Goal: Task Accomplishment & Management: Use online tool/utility

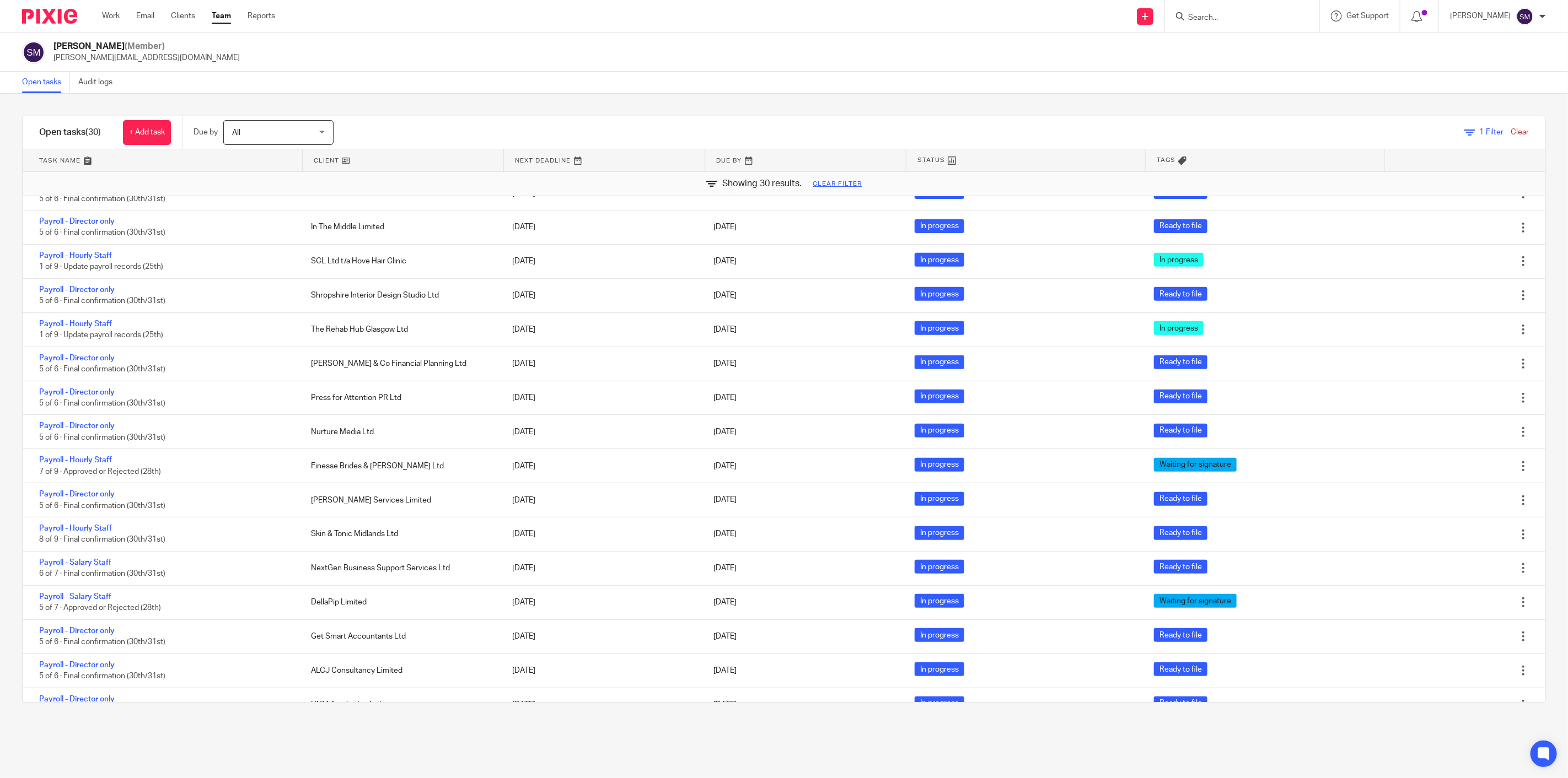
scroll to position [428, 0]
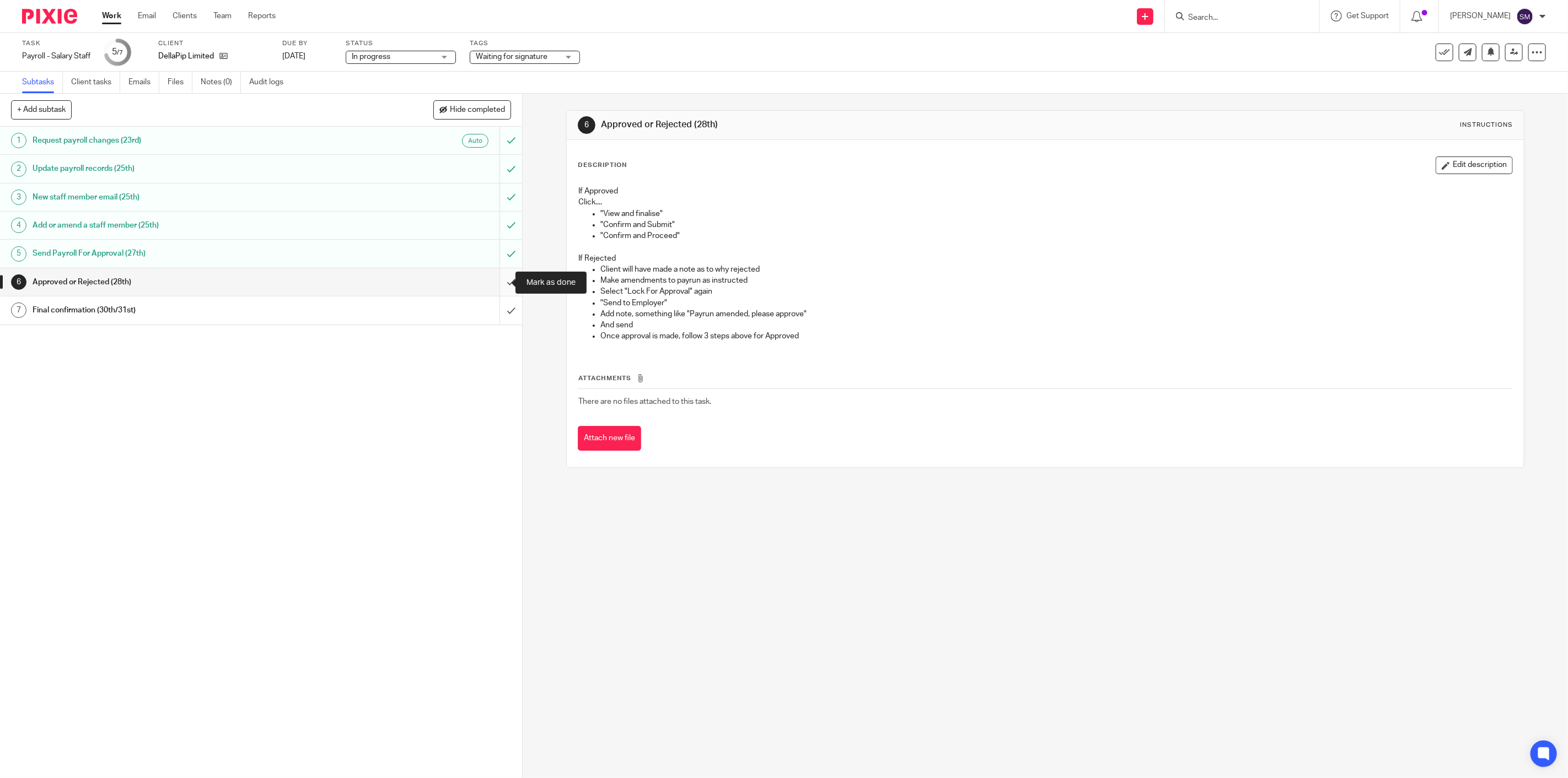
click at [501, 278] on input "submit" at bounding box center [261, 282] width 522 height 28
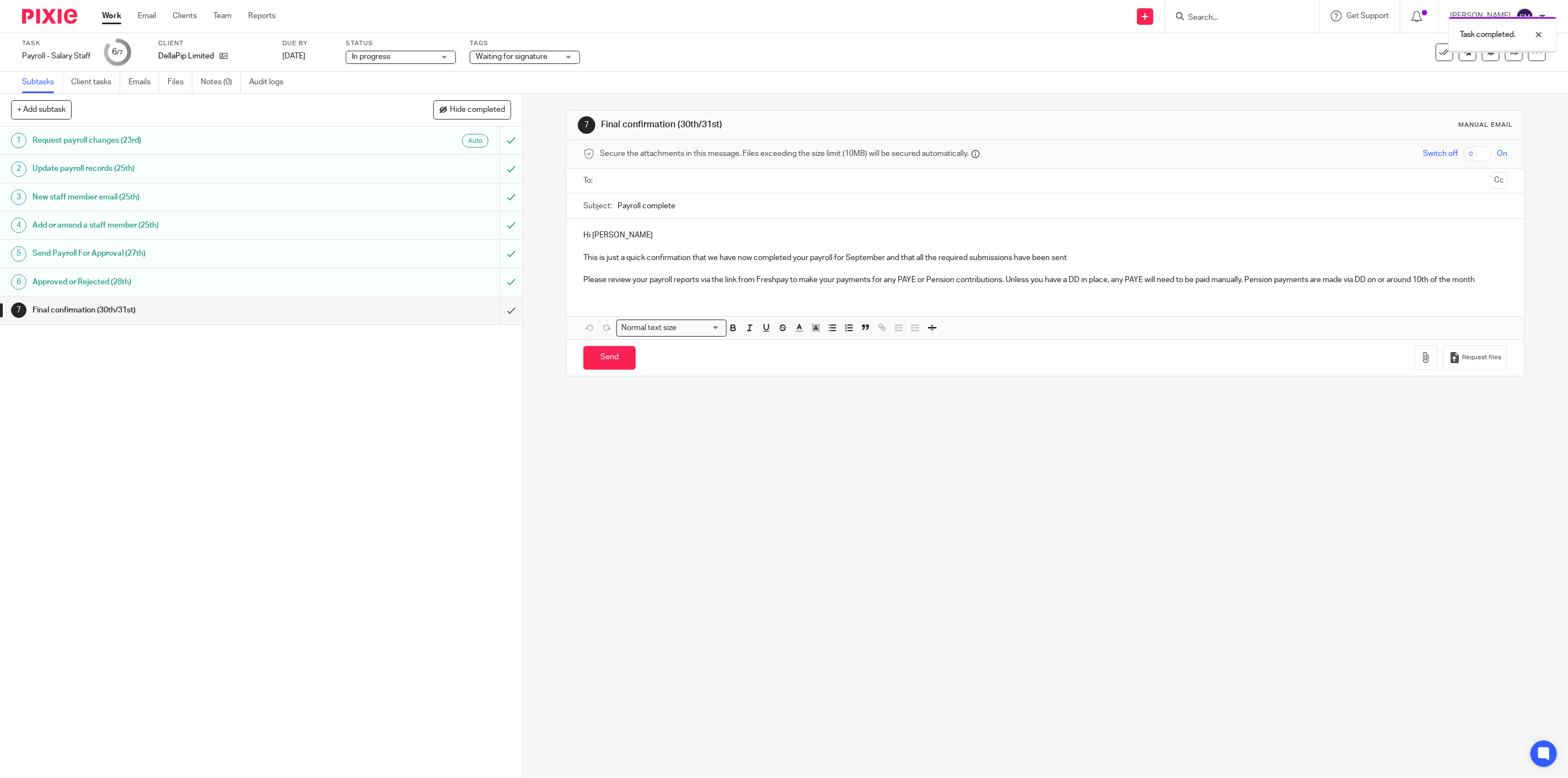
click at [528, 58] on span "Waiting for signature" at bounding box center [512, 56] width 72 height 8
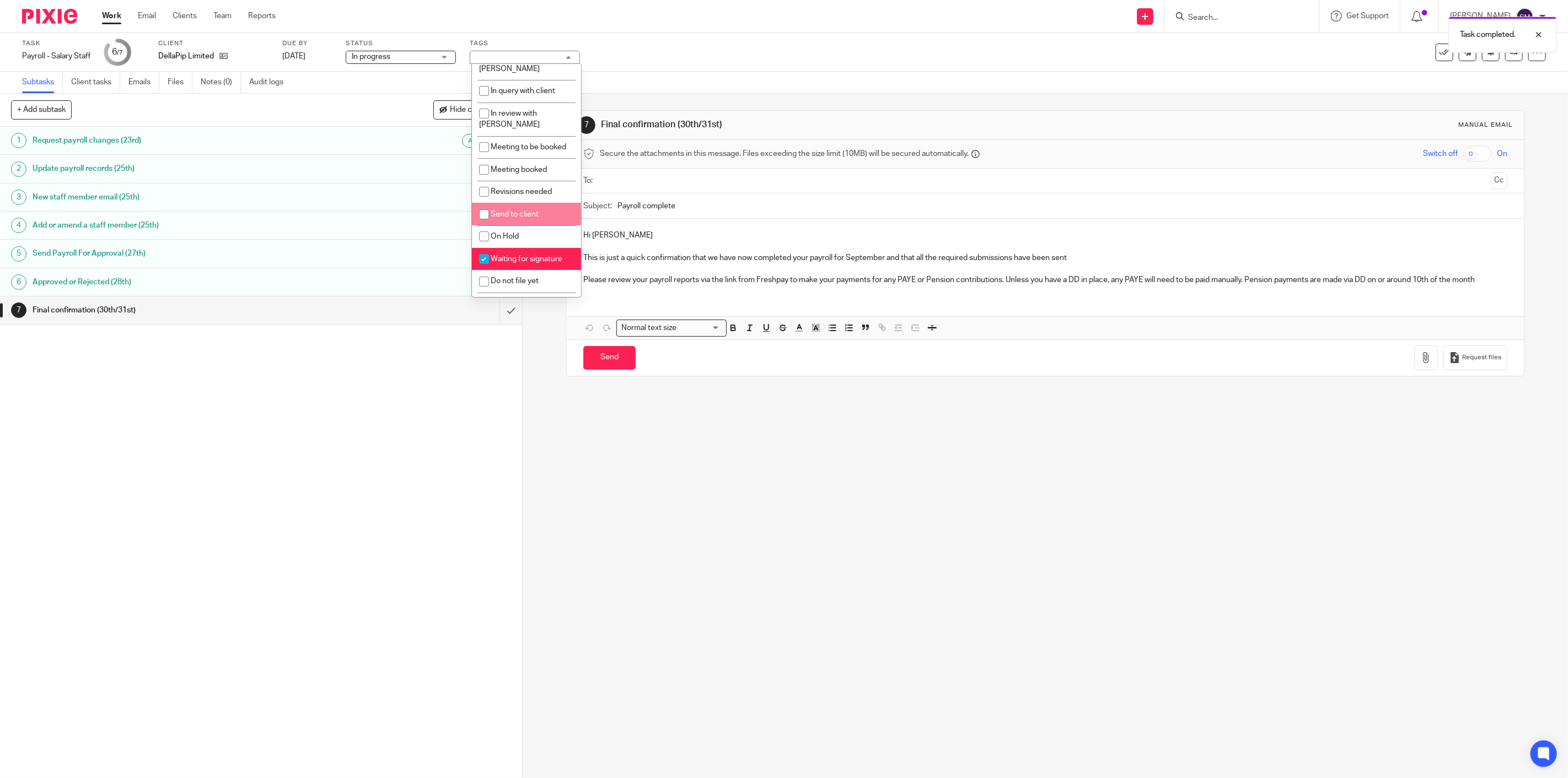
scroll to position [117, 0]
click at [524, 238] on li "Waiting for signature" at bounding box center [526, 249] width 109 height 23
checkbox input "false"
click at [513, 282] on li "Ready to file" at bounding box center [526, 294] width 109 height 23
checkbox input "true"
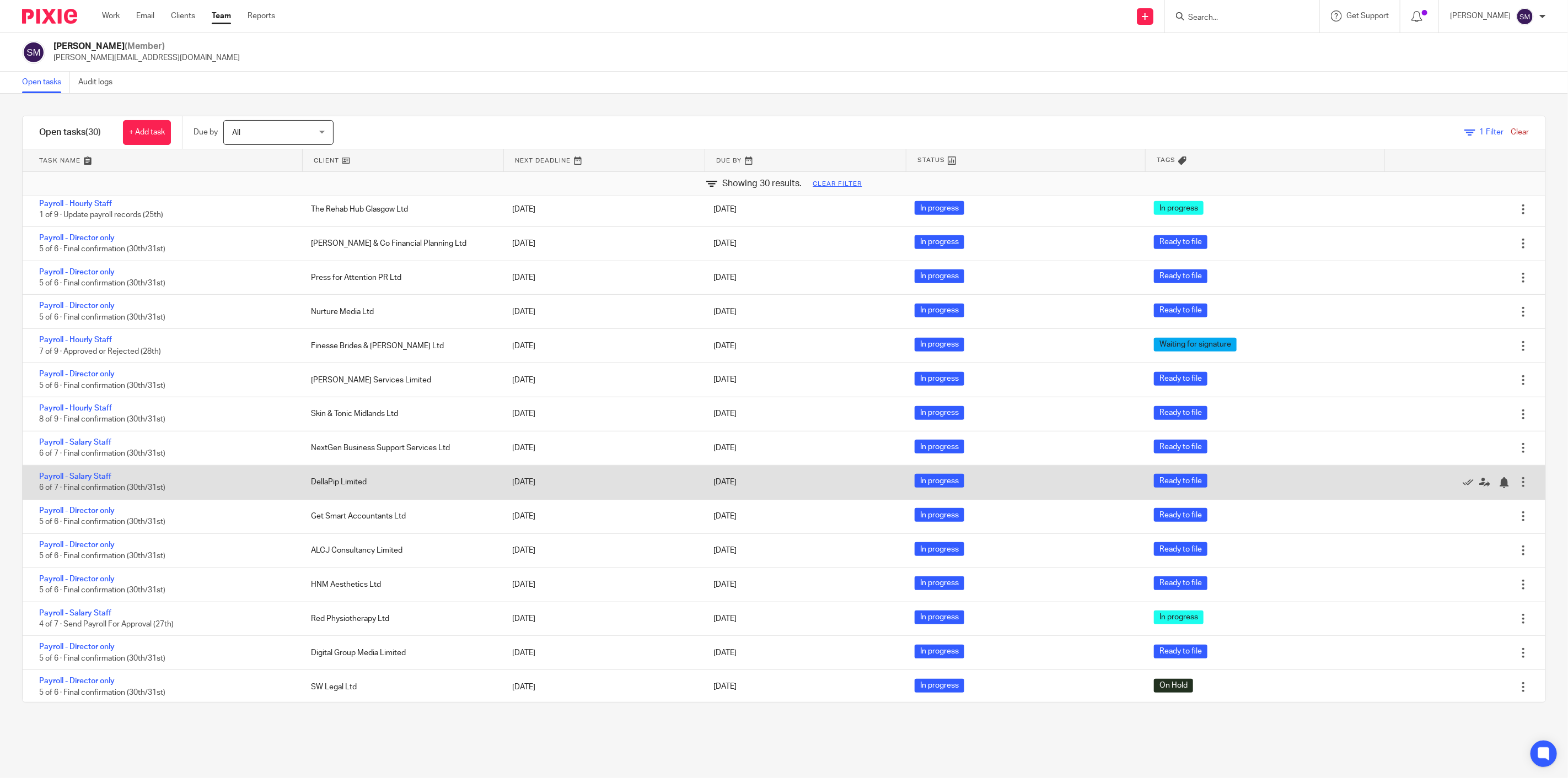
scroll to position [526, 0]
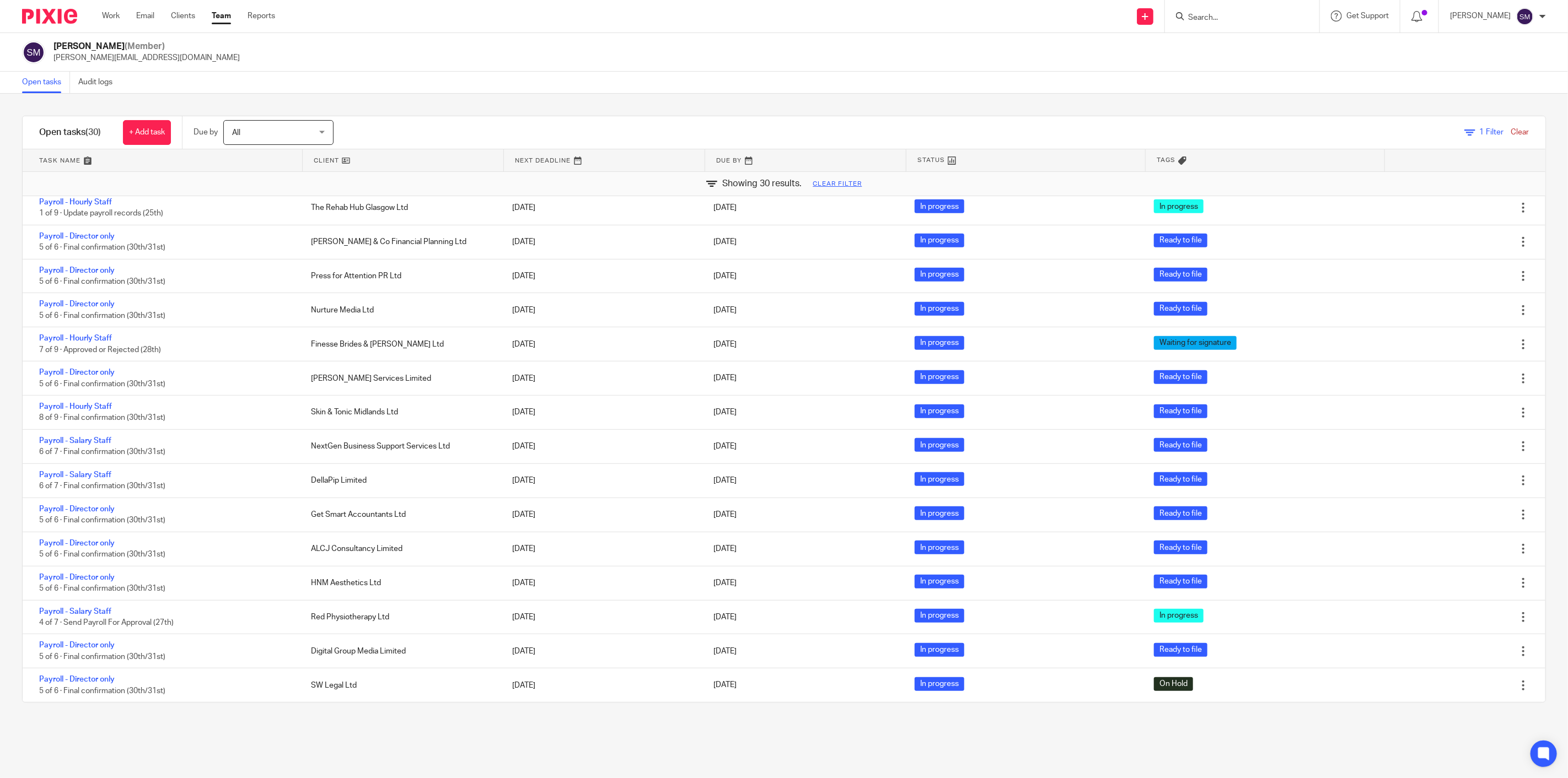
click at [934, 765] on div "Filter tasks Only show tasks matching all of these conditions 1 Client name Is …" at bounding box center [784, 436] width 1568 height 684
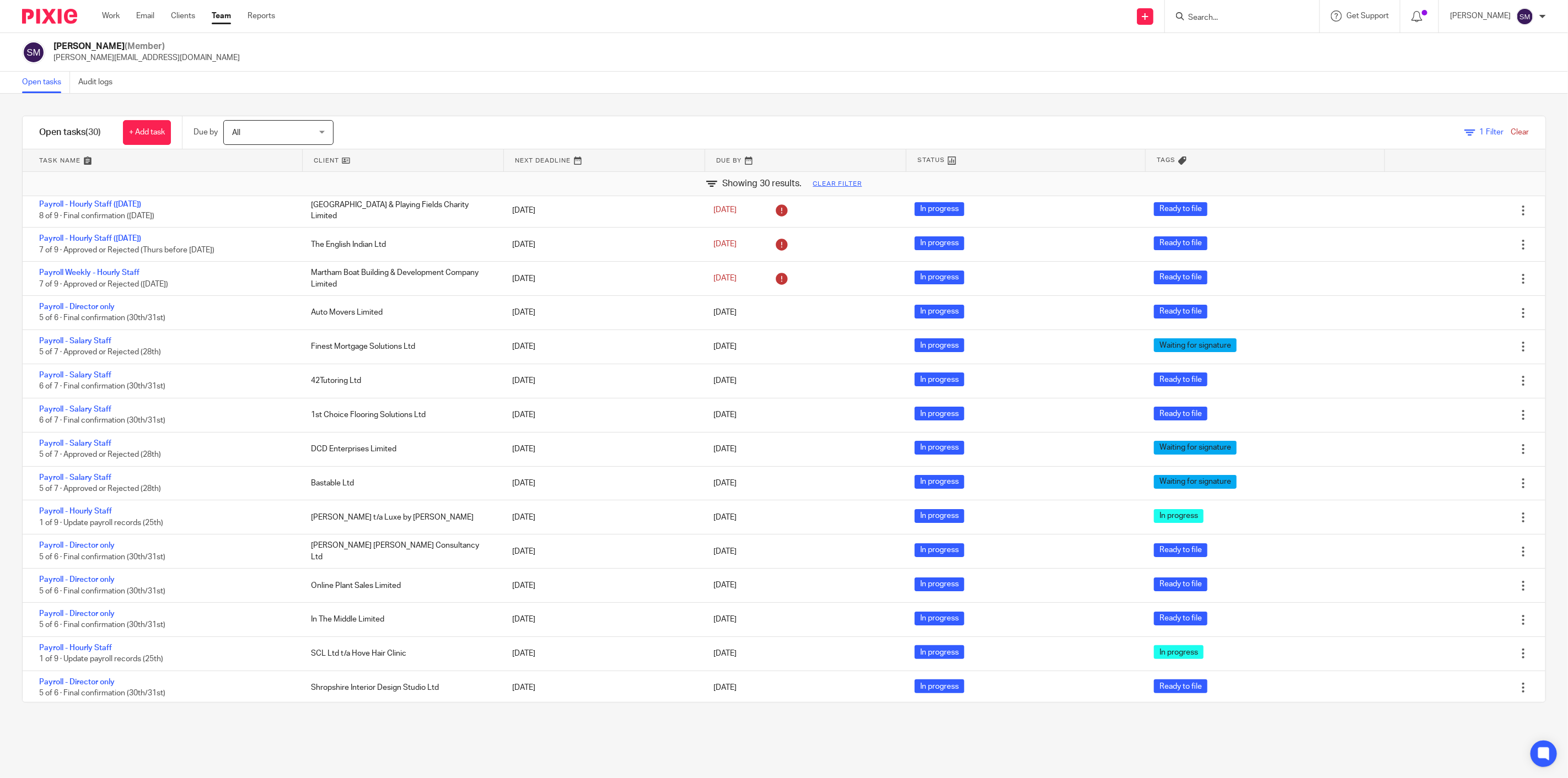
scroll to position [0, 0]
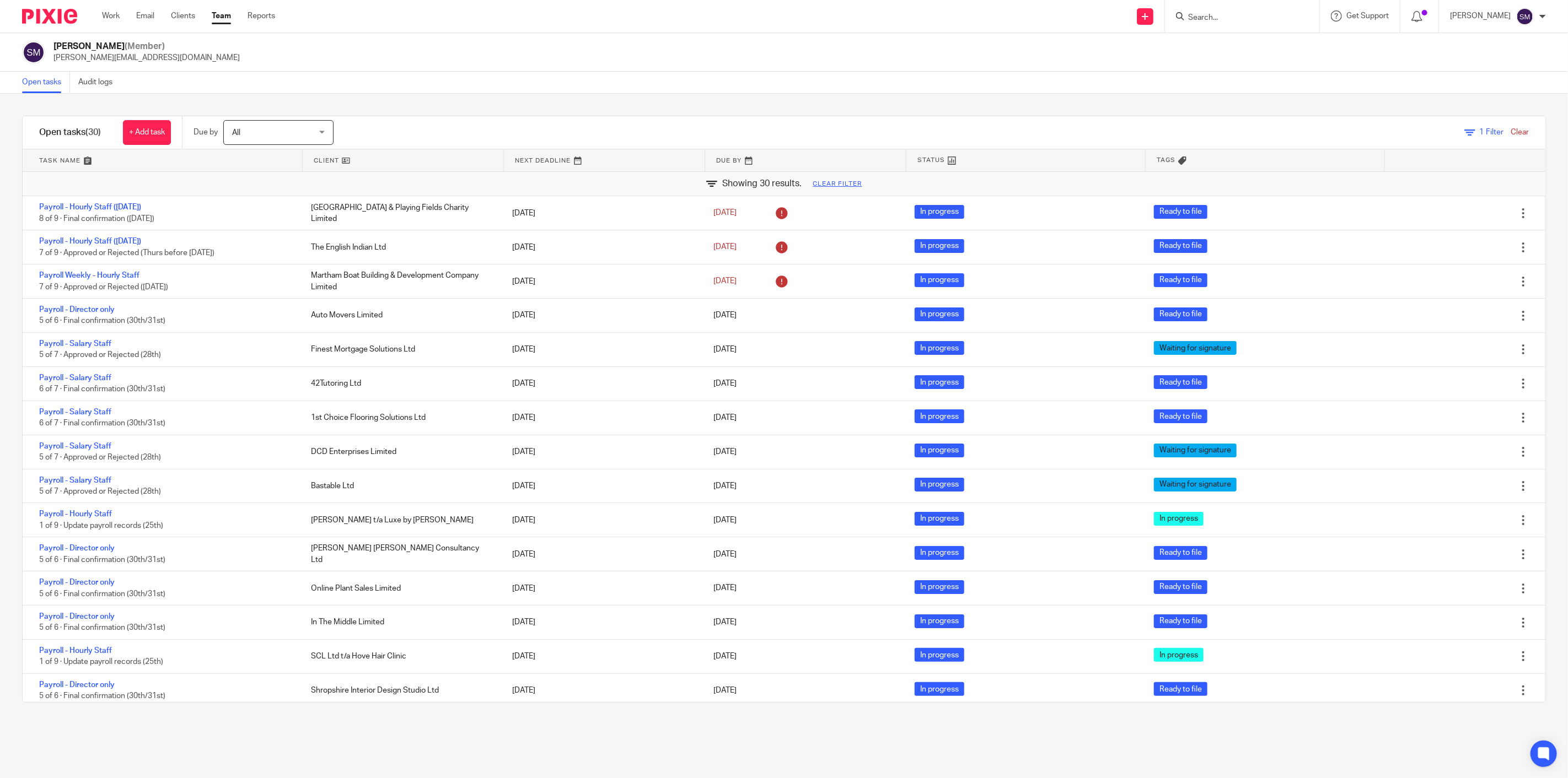
click at [1510, 129] on link "Clear" at bounding box center [1520, 132] width 18 height 8
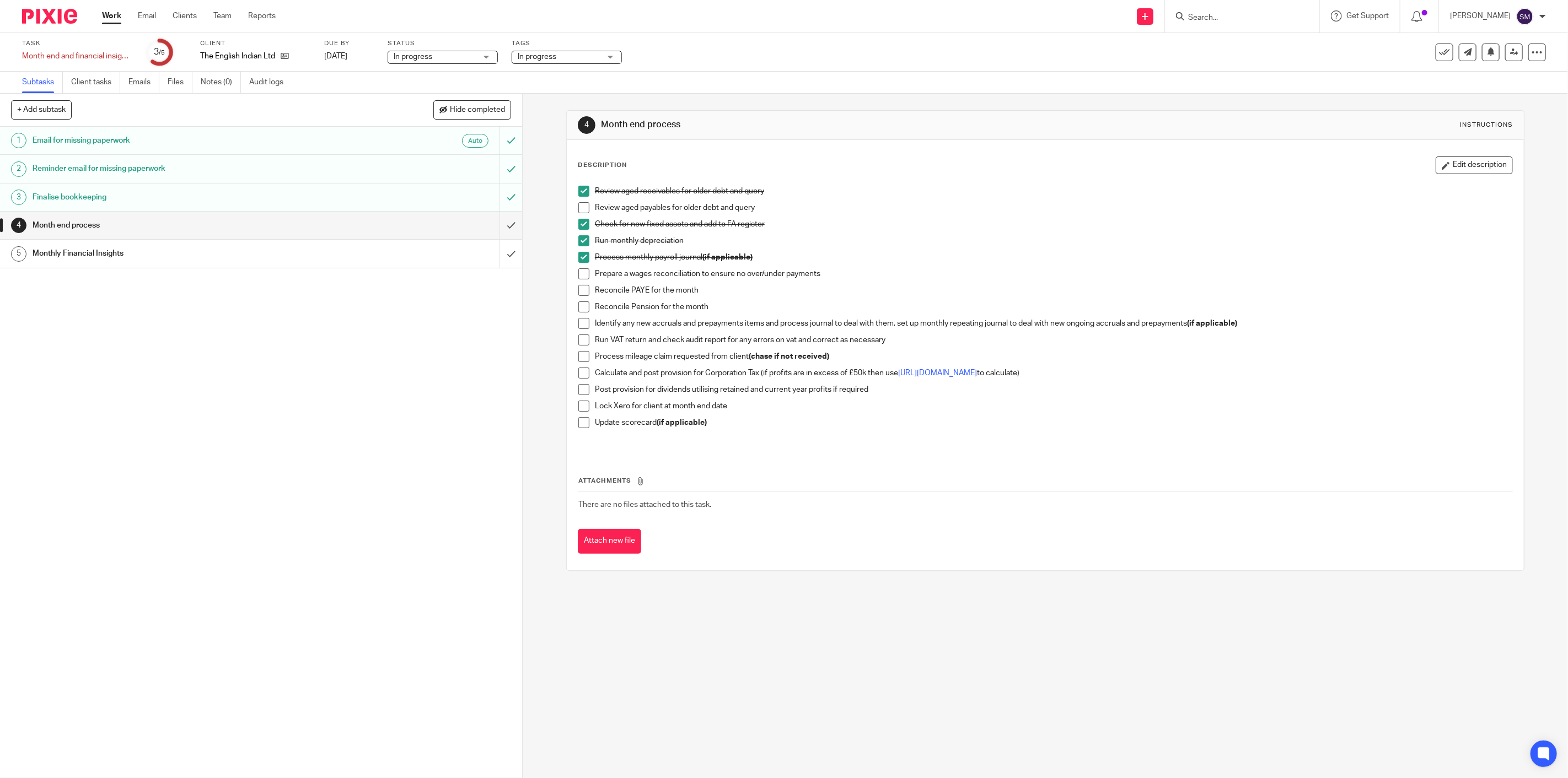
click at [583, 213] on span at bounding box center [583, 207] width 11 height 11
